Goal: Find specific page/section: Find specific page/section

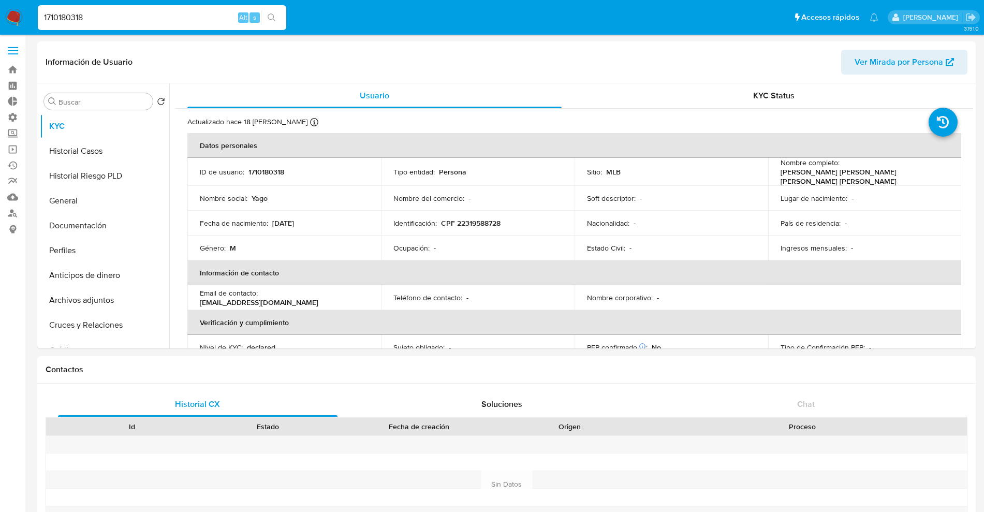
select select "10"
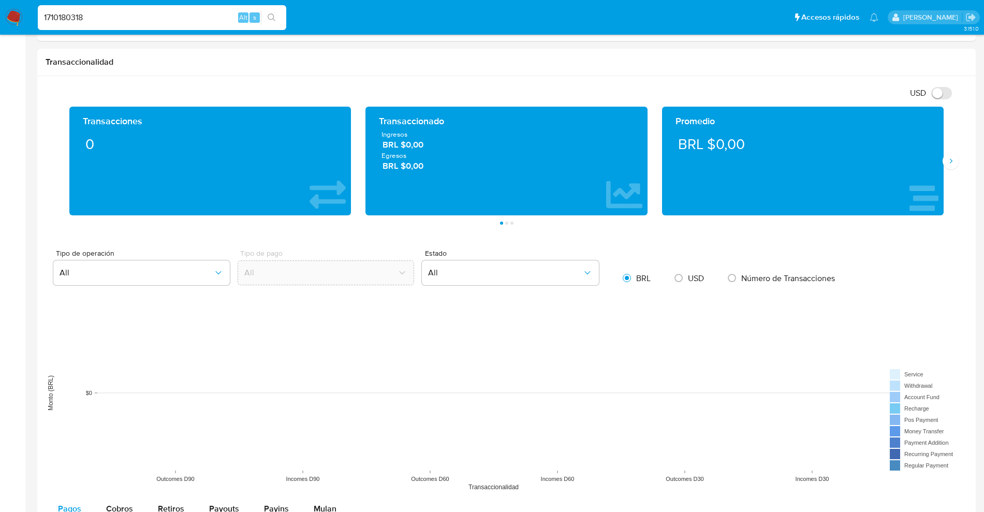
scroll to position [451, 0]
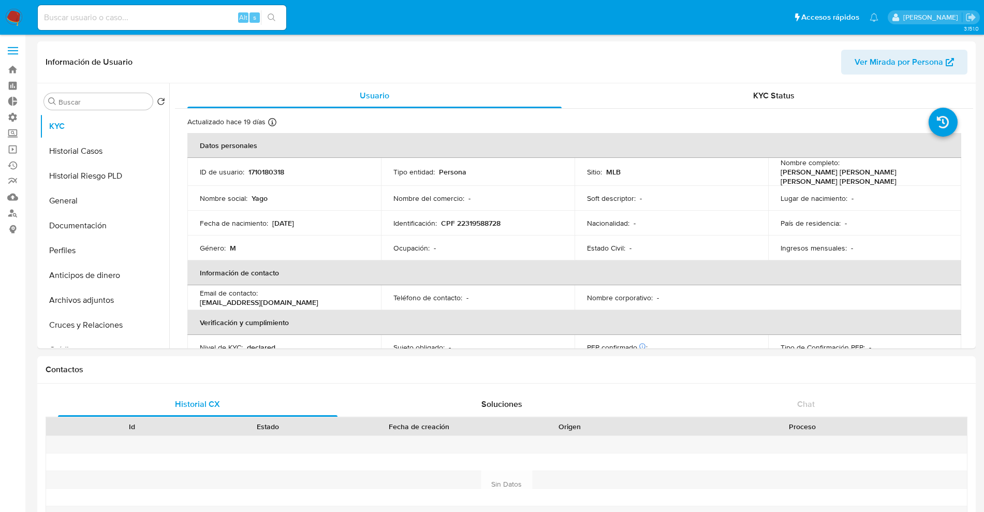
select select "10"
click at [203, 14] on input at bounding box center [162, 17] width 249 height 13
paste input "b2fgzzWPgS5RfFhthK5DJjCV"
type input "b2fgzzWPgS5RfFhthK5DJjCV"
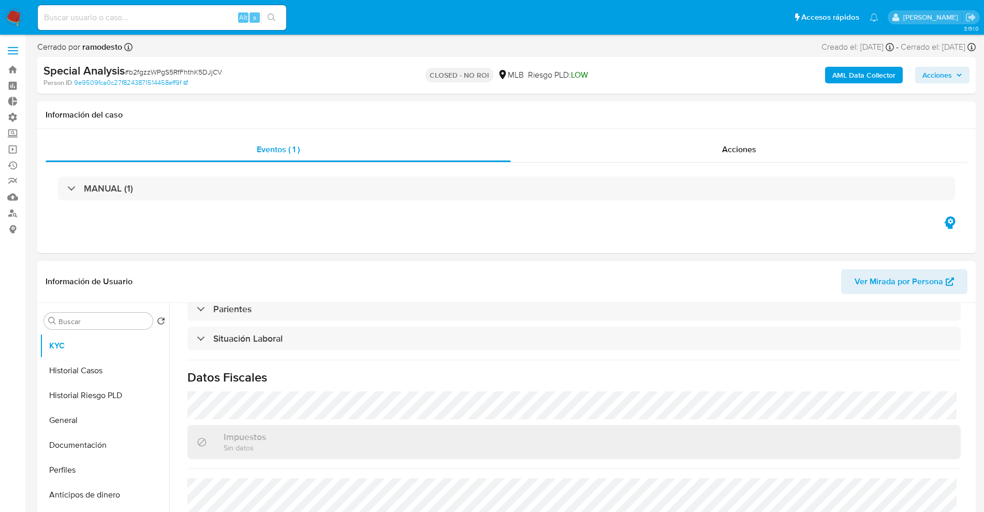
select select "10"
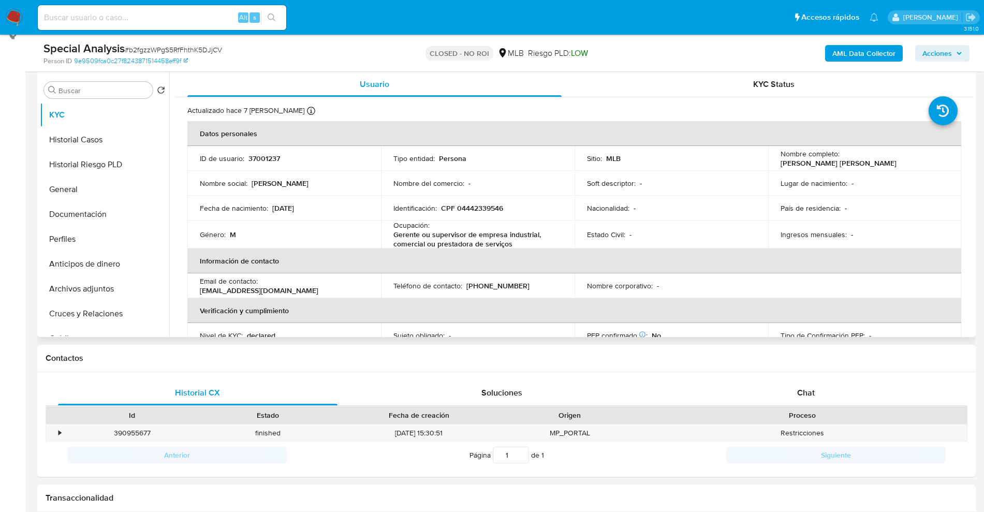
scroll to position [129, 0]
